Goal: Obtain resource: Download file/media

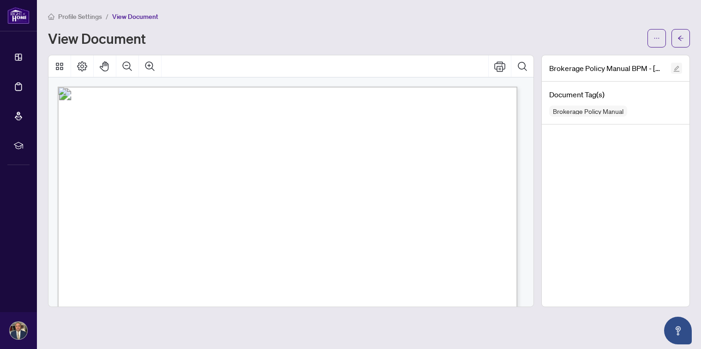
click at [677, 69] on icon "edit" at bounding box center [677, 69] width 6 height 6
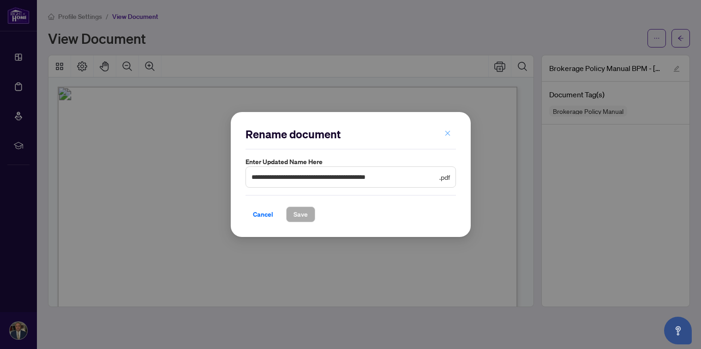
click at [445, 133] on icon "close" at bounding box center [448, 133] width 6 height 6
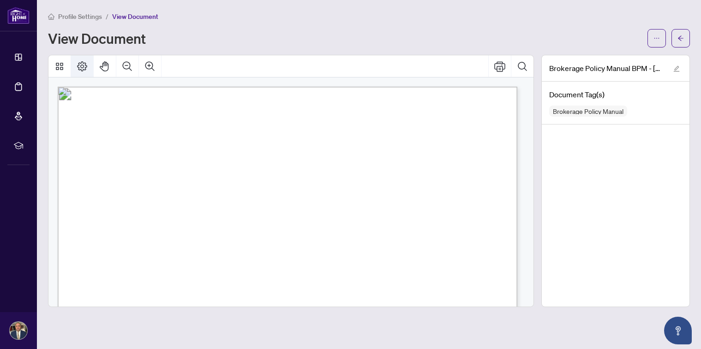
click at [82, 64] on icon "Page Layout" at bounding box center [82, 66] width 10 height 10
click at [61, 65] on icon "Thumbnails" at bounding box center [59, 66] width 7 height 7
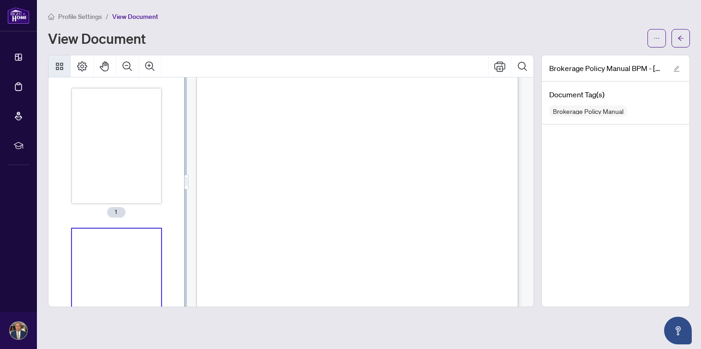
click at [76, 16] on span "Profile Settings" at bounding box center [80, 16] width 44 height 8
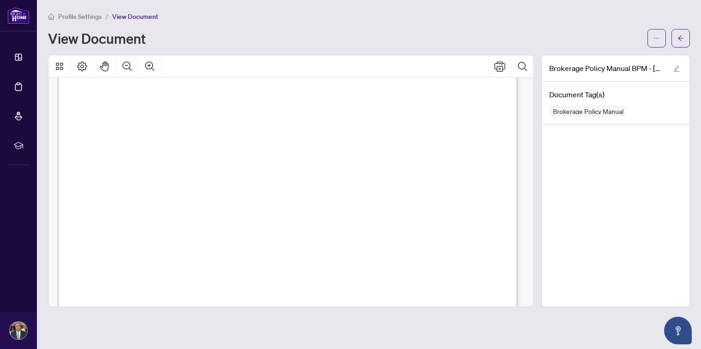
scroll to position [831, 0]
click at [502, 64] on icon "Print" at bounding box center [499, 66] width 11 height 11
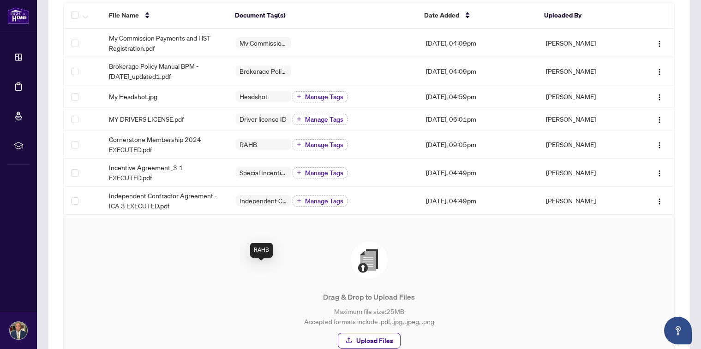
scroll to position [138, 0]
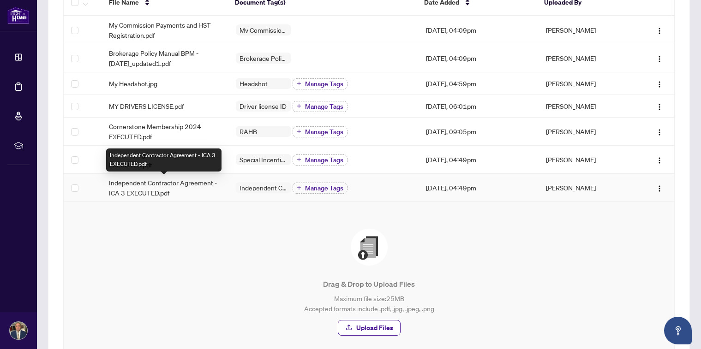
click at [151, 156] on div "Independent Contractor Agreement - ICA 3 EXECUTED.pdf" at bounding box center [163, 160] width 115 height 23
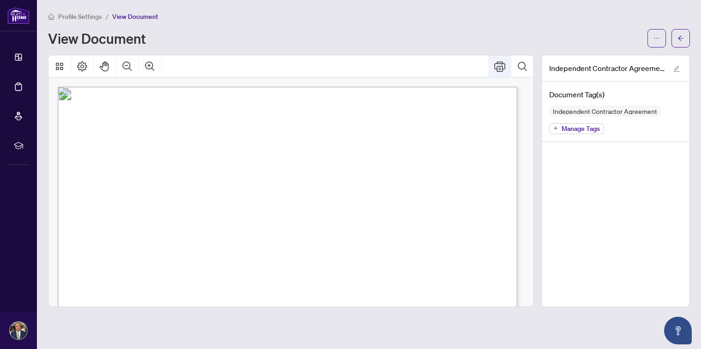
click at [503, 64] on icon "Print" at bounding box center [499, 66] width 11 height 11
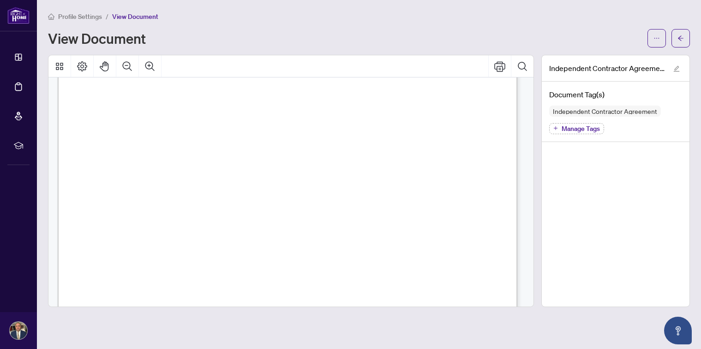
scroll to position [277, 0]
